Goal: Information Seeking & Learning: Learn about a topic

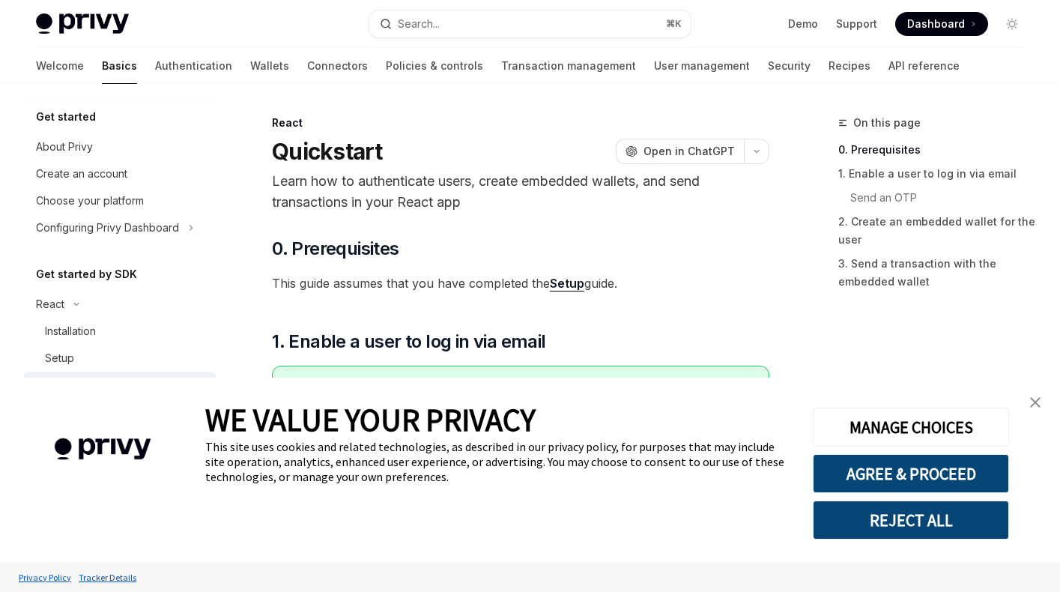
click at [86, 24] on img at bounding box center [82, 23] width 93 height 21
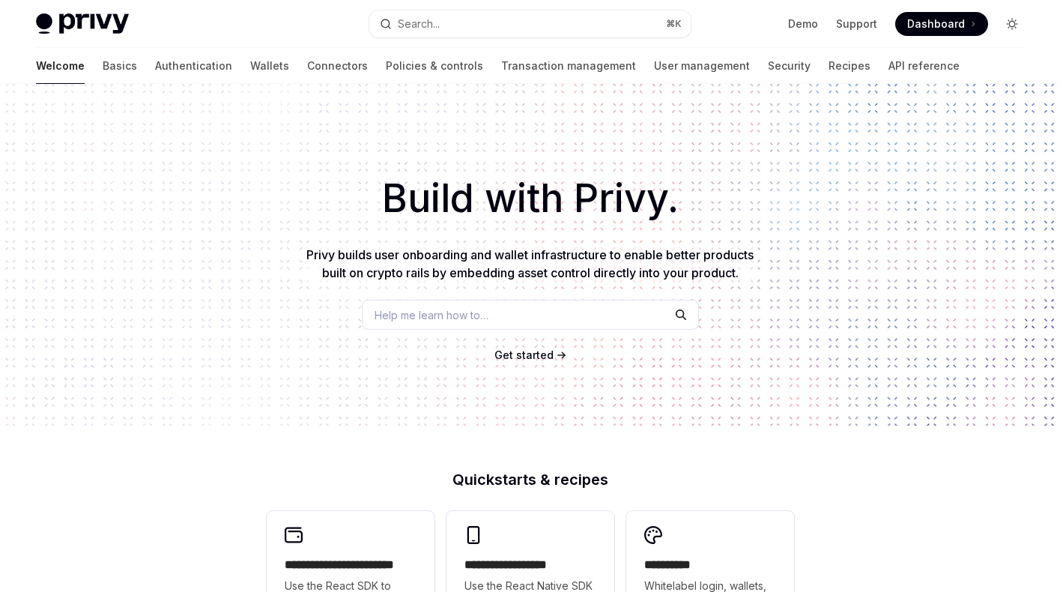
type textarea "*"
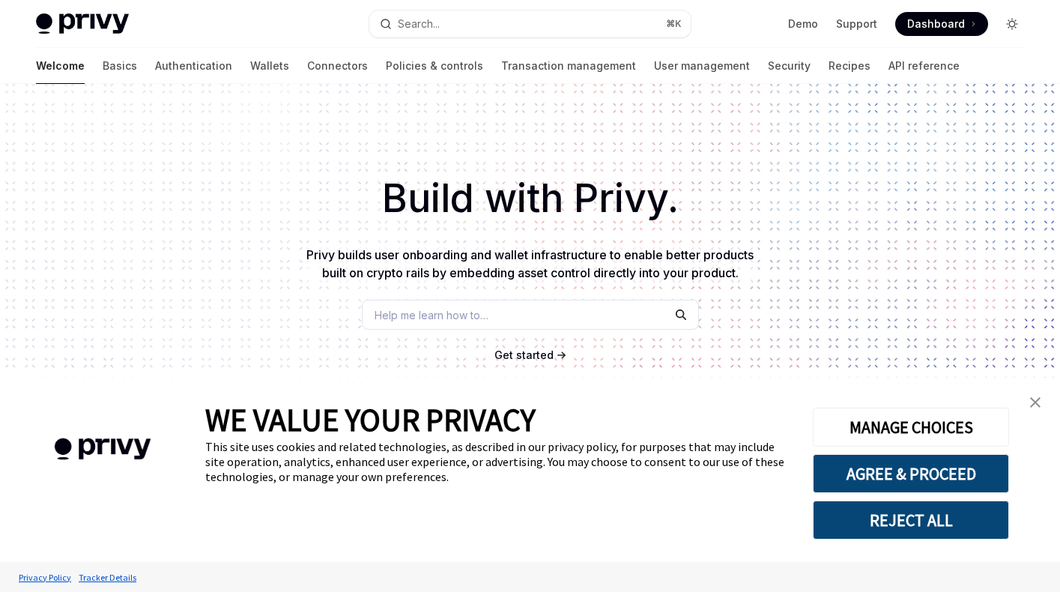
click at [1018, 25] on button "Toggle dark mode" at bounding box center [1012, 24] width 24 height 24
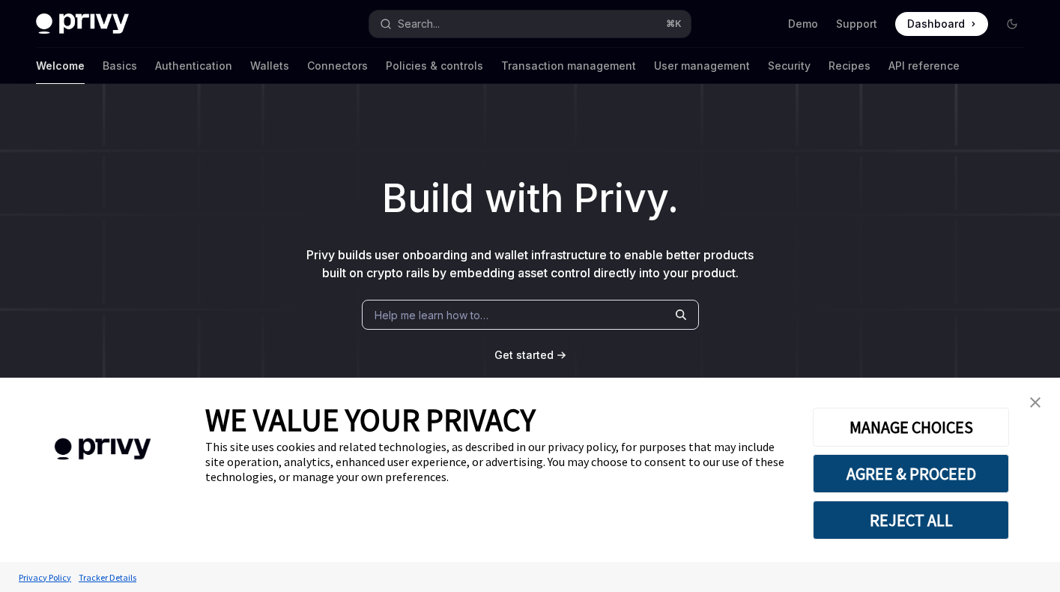
click at [1035, 396] on link "close banner" at bounding box center [1035, 402] width 30 height 30
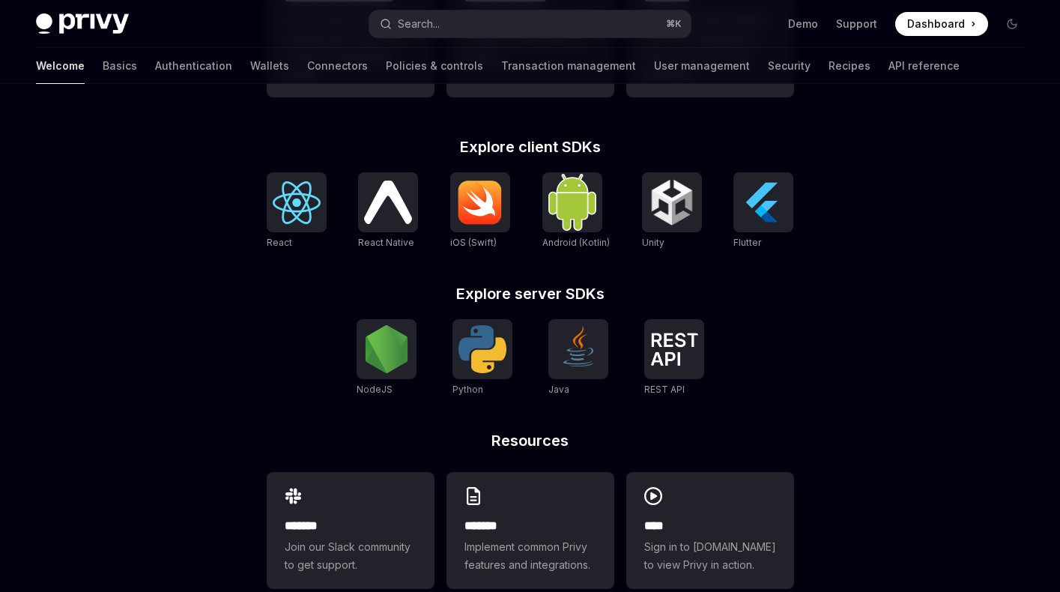
scroll to position [569, 0]
